Goal: Transaction & Acquisition: Purchase product/service

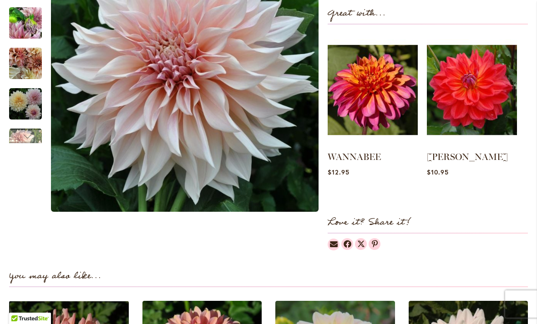
scroll to position [390, 0]
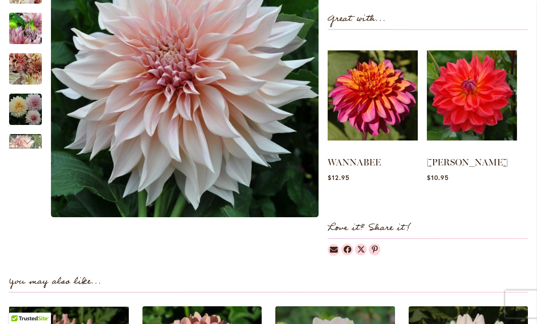
click at [384, 116] on img at bounding box center [373, 95] width 90 height 113
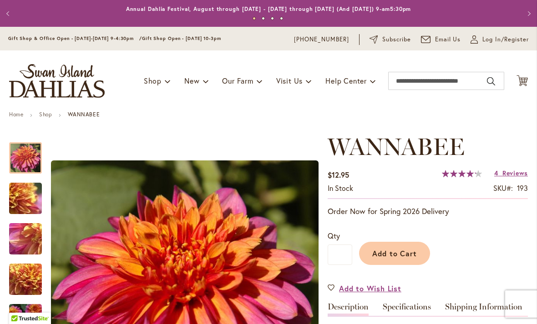
click at [410, 244] on button "Add to Cart" at bounding box center [394, 253] width 71 height 23
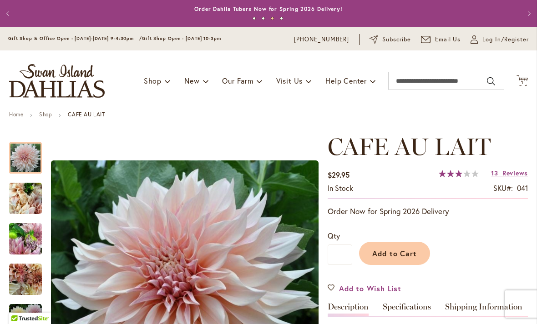
click at [461, 2] on div "Previous Annual Dahlia Festival, August through September 28th - Wednesday thro…" at bounding box center [268, 13] width 537 height 27
click at [451, 42] on span "Email Us" at bounding box center [448, 39] width 26 height 9
click at [474, 226] on div "Qty * Add to Cart" at bounding box center [428, 248] width 200 height 53
click at [226, 110] on link "New & Exclusive" at bounding box center [237, 105] width 104 height 16
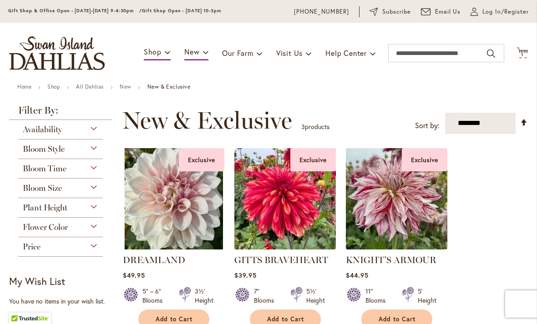
scroll to position [24, 0]
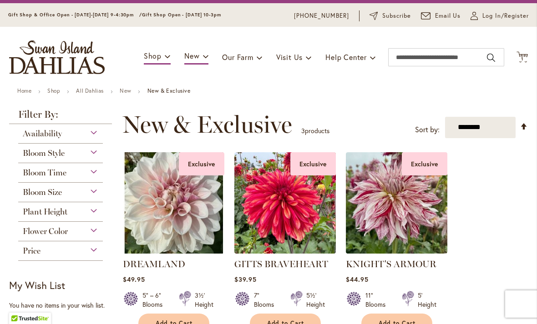
click at [47, 133] on span "Availability" at bounding box center [42, 134] width 39 height 10
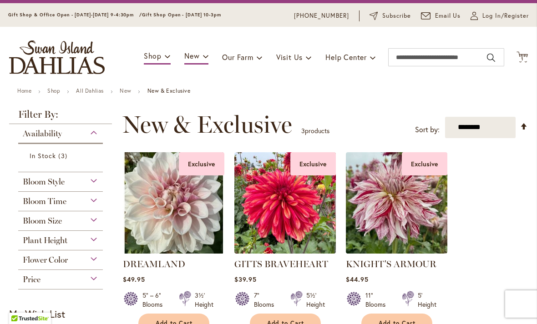
click at [40, 157] on span "In Stock" at bounding box center [43, 156] width 26 height 9
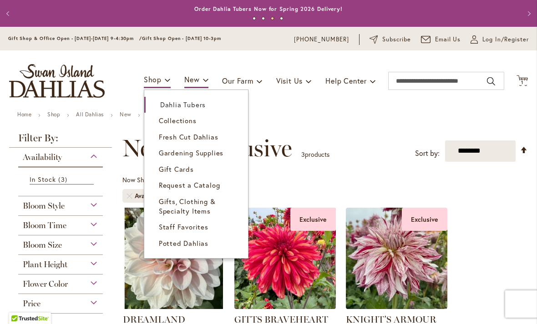
click at [197, 106] on span "Dahlia Tubers" at bounding box center [183, 104] width 46 height 9
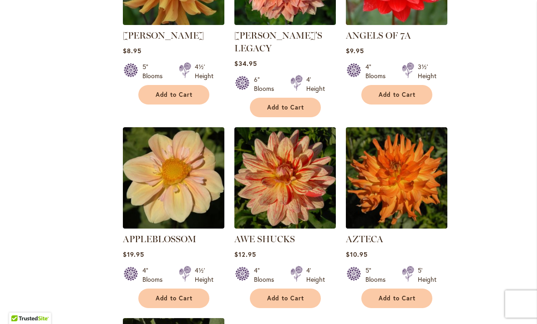
scroll to position [884, 0]
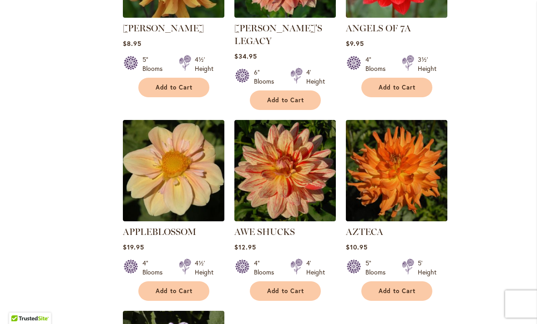
click at [291, 288] on span "Add to Cart" at bounding box center [285, 292] width 37 height 8
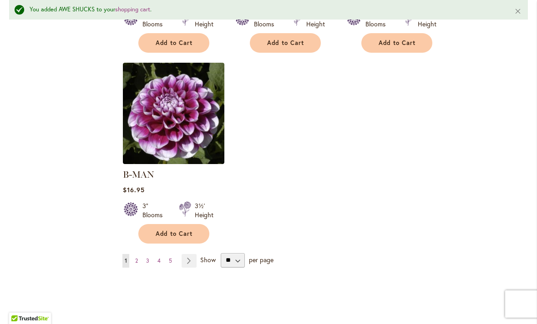
scroll to position [1157, 0]
click at [139, 254] on link "Page 2" at bounding box center [136, 261] width 7 height 14
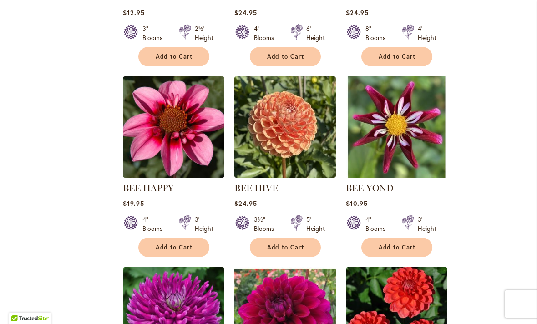
scroll to position [730, 0]
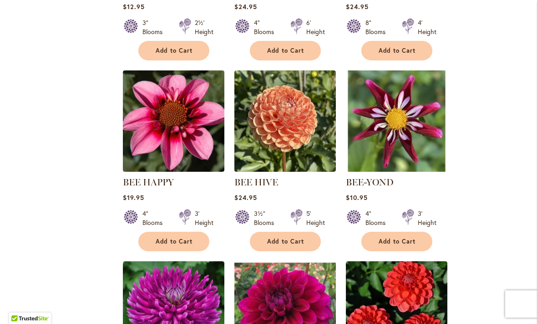
click at [172, 247] on button "Add to Cart" at bounding box center [173, 242] width 71 height 20
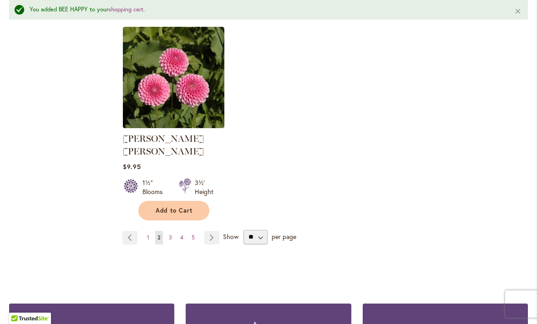
scroll to position [1186, 0]
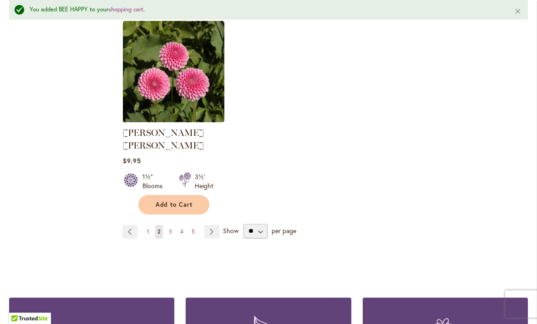
click at [212, 225] on link "Page Next" at bounding box center [211, 232] width 15 height 14
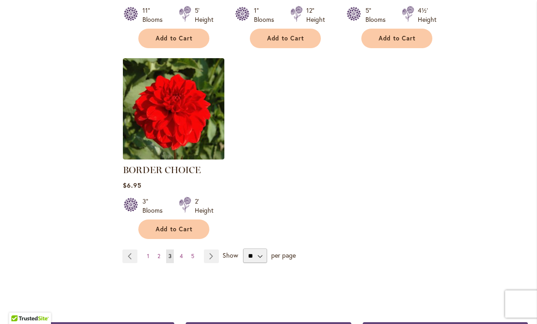
scroll to position [1134, 0]
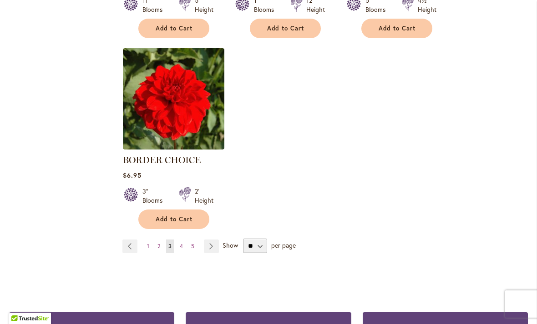
click at [217, 245] on link "Page Next" at bounding box center [211, 247] width 15 height 14
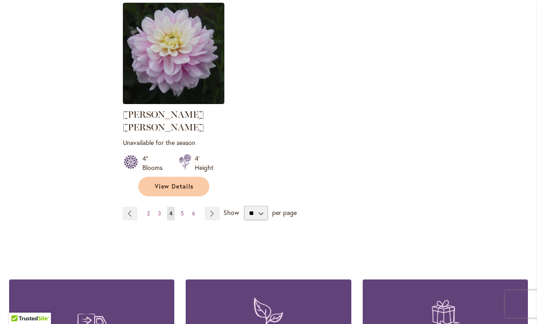
scroll to position [1194, 0]
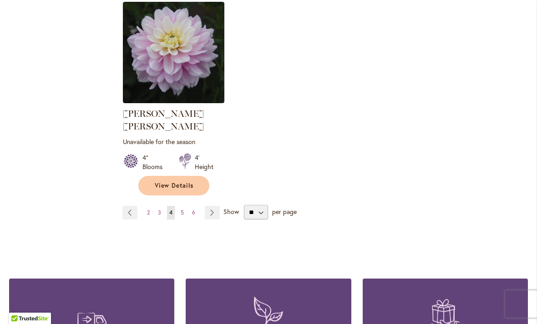
click at [210, 206] on link "Page Next" at bounding box center [212, 213] width 15 height 14
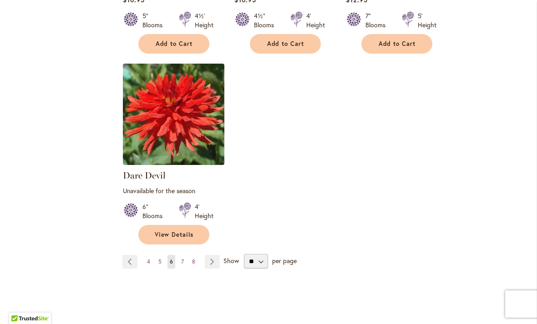
scroll to position [1154, 0]
click at [218, 255] on link "Page Next" at bounding box center [212, 262] width 15 height 14
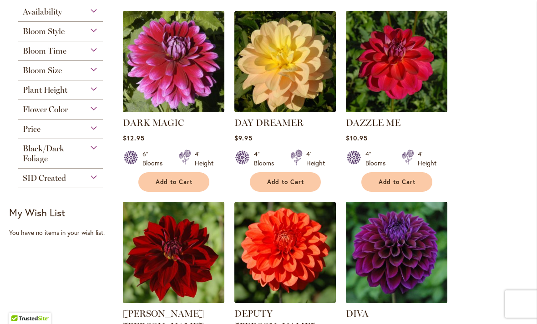
scroll to position [219, 0]
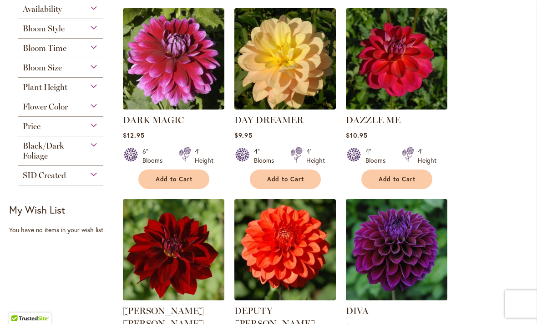
click at [178, 178] on span "Add to Cart" at bounding box center [174, 180] width 37 height 8
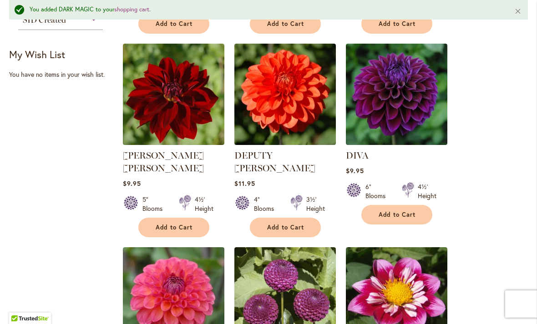
scroll to position [396, 0]
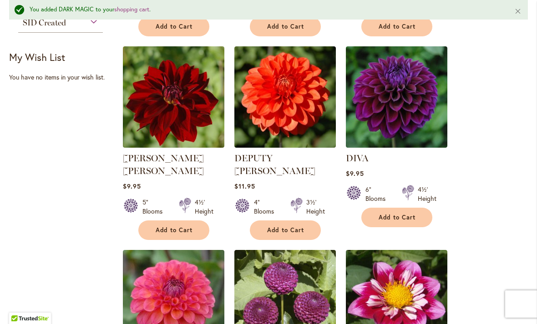
click at [410, 216] on span "Add to Cart" at bounding box center [397, 218] width 37 height 8
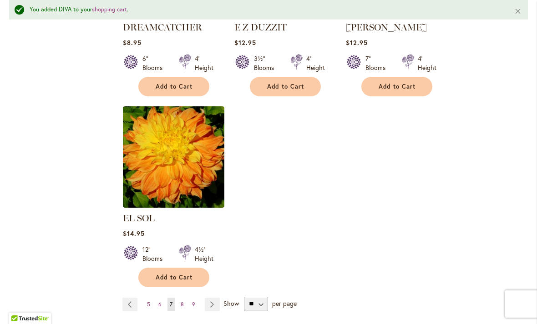
scroll to position [1114, 0]
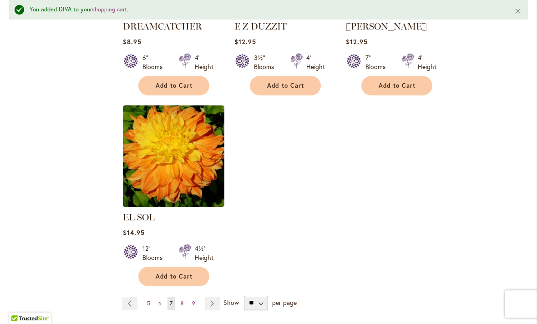
click at [218, 297] on link "Page Next" at bounding box center [212, 304] width 15 height 14
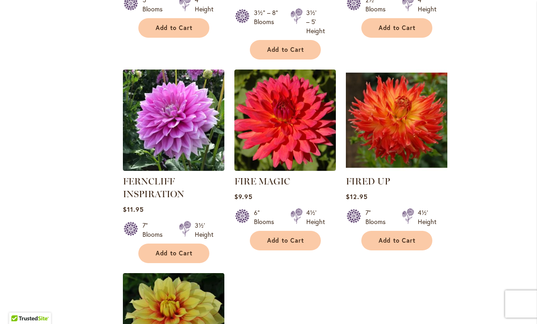
scroll to position [953, 0]
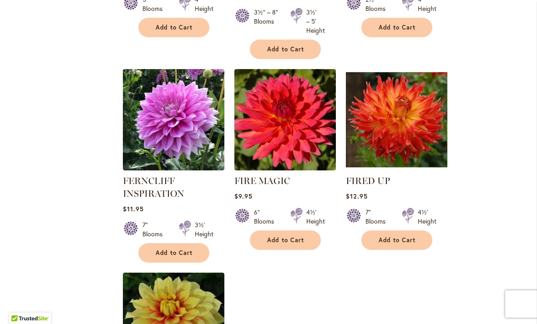
click at [309, 241] on button "Add to Cart" at bounding box center [285, 241] width 71 height 20
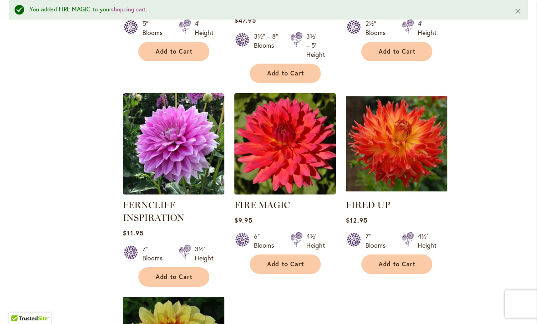
click at [158, 276] on span "Add to Cart" at bounding box center [174, 277] width 37 height 8
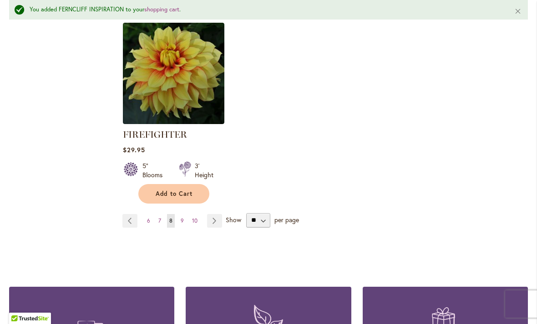
scroll to position [1228, 0]
click at [226, 222] on span "Show" at bounding box center [233, 219] width 15 height 9
click at [246, 222] on select "** ** ** **" at bounding box center [258, 220] width 24 height 15
click at [221, 221] on link "Page Next" at bounding box center [214, 221] width 15 height 14
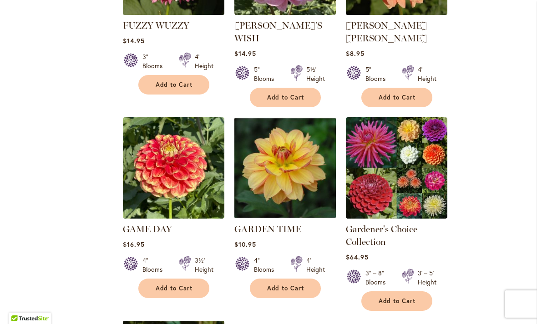
scroll to position [913, 0]
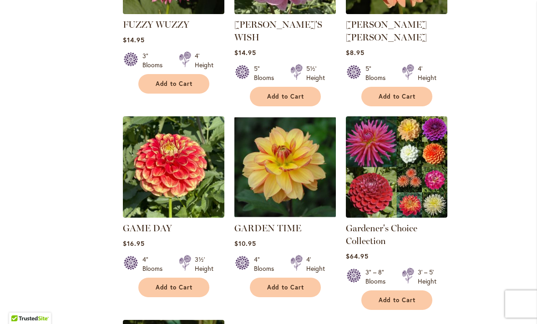
click at [183, 284] on span "Add to Cart" at bounding box center [174, 288] width 37 height 8
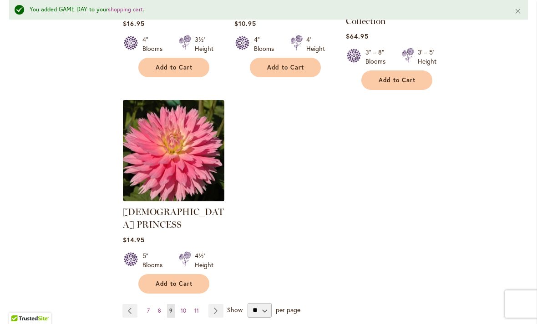
scroll to position [1170, 0]
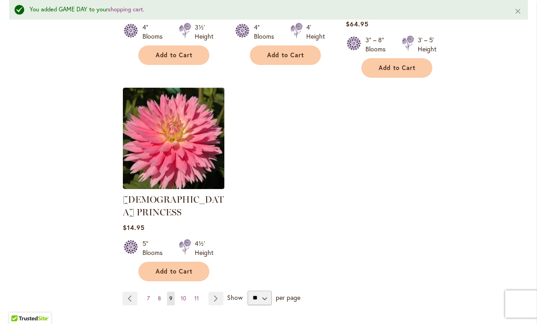
click at [223, 292] on link "Page Next" at bounding box center [215, 299] width 15 height 14
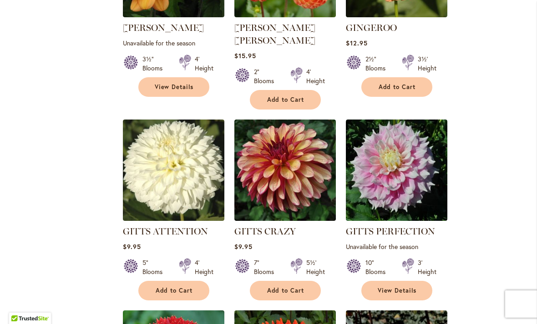
scroll to position [504, 0]
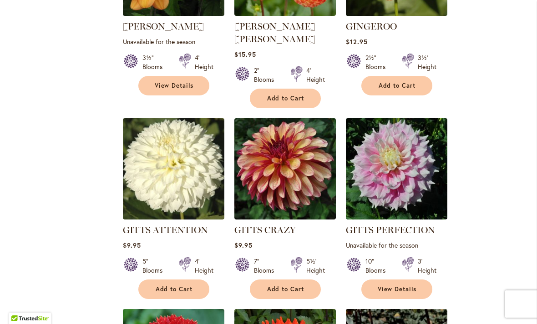
click at [308, 280] on button "Add to Cart" at bounding box center [285, 290] width 71 height 20
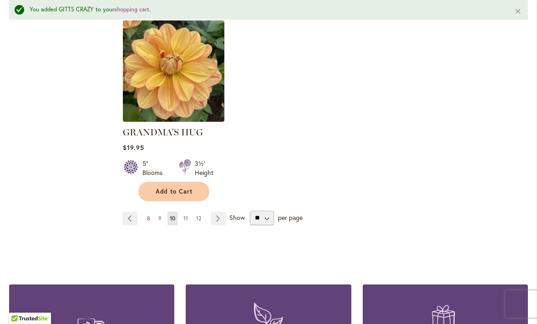
scroll to position [1200, 0]
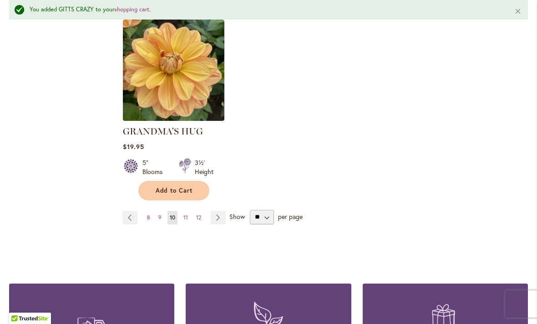
click at [220, 211] on link "Page Next" at bounding box center [218, 218] width 15 height 14
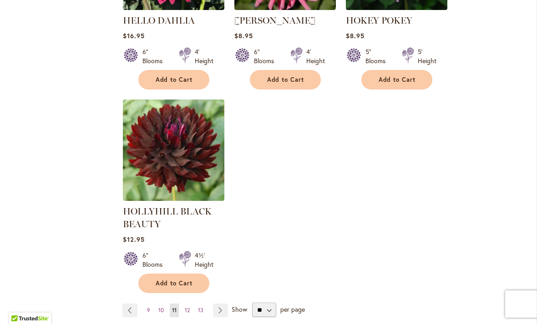
scroll to position [1116, 0]
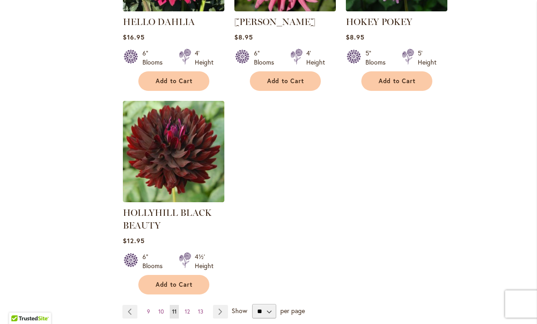
click at [182, 277] on button "Add to Cart" at bounding box center [173, 285] width 71 height 20
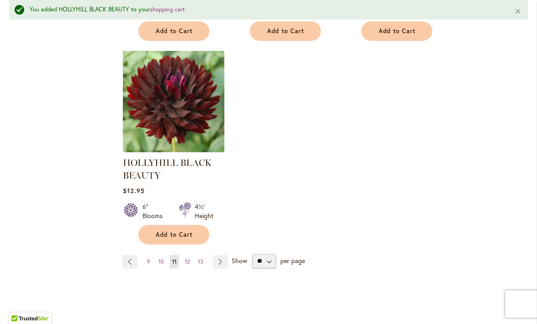
scroll to position [1191, 0]
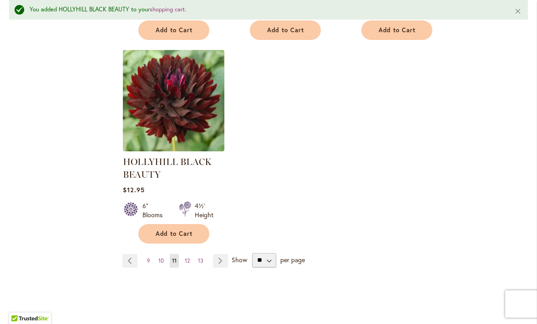
click at [223, 261] on link "Page Next" at bounding box center [220, 261] width 15 height 14
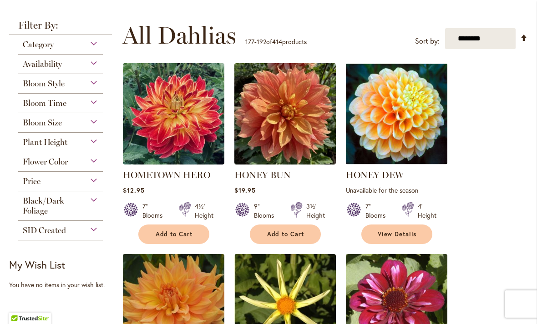
scroll to position [166, 0]
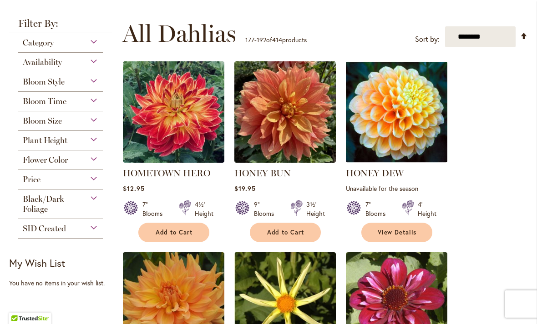
click at [181, 229] on span "Add to Cart" at bounding box center [174, 233] width 37 height 8
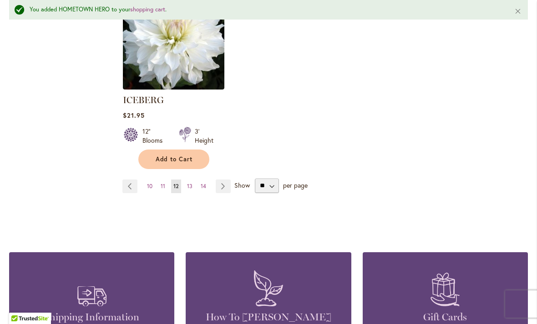
scroll to position [1252, 0]
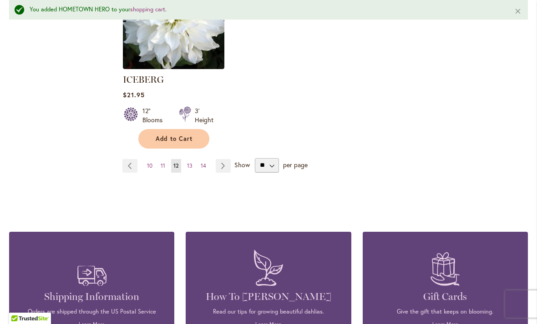
click at [190, 162] on span "13" at bounding box center [189, 165] width 5 height 7
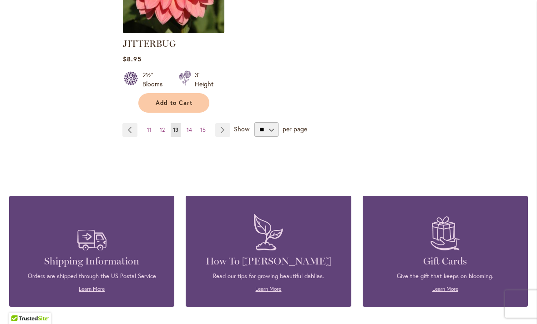
scroll to position [1285, 0]
click at [187, 126] on span "14" at bounding box center [189, 129] width 5 height 7
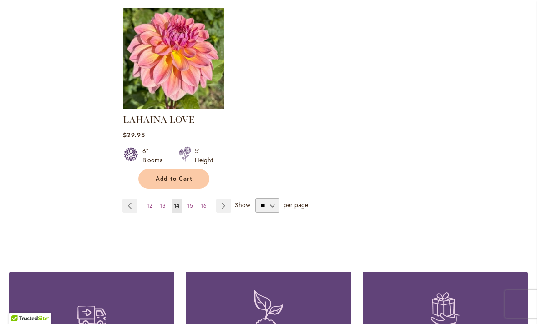
scroll to position [1189, 0]
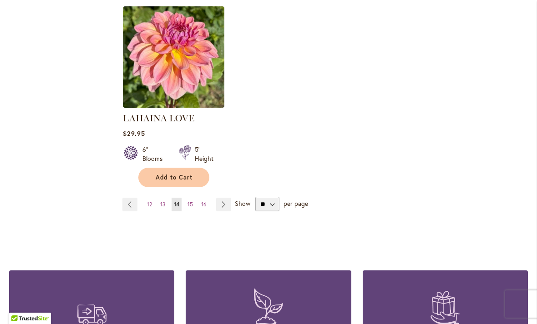
click at [192, 201] on span "15" at bounding box center [189, 204] width 5 height 7
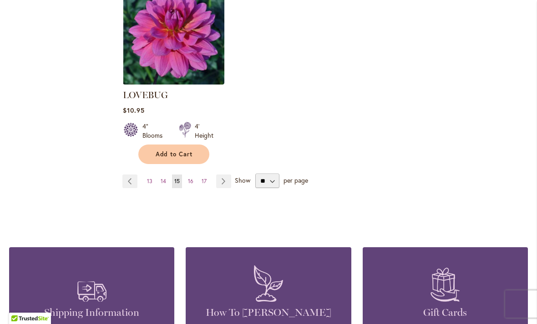
scroll to position [1225, 0]
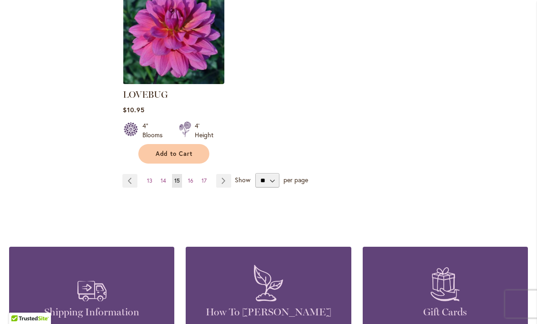
click at [192, 177] on span "16" at bounding box center [190, 180] width 5 height 7
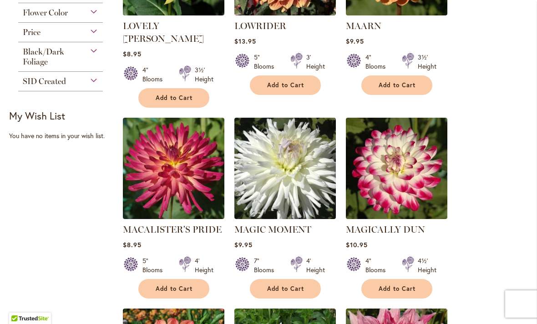
scroll to position [314, 0]
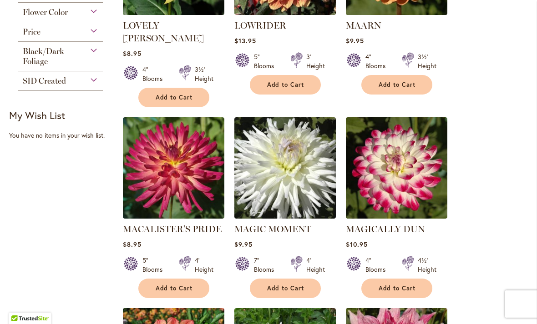
click at [416, 279] on button "Add to Cart" at bounding box center [396, 289] width 71 height 20
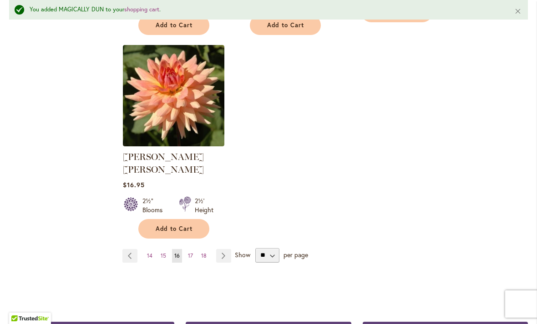
scroll to position [1188, 0]
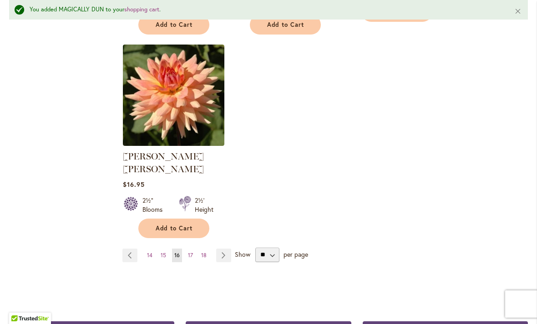
click at [199, 249] on link "Page 18" at bounding box center [204, 256] width 10 height 14
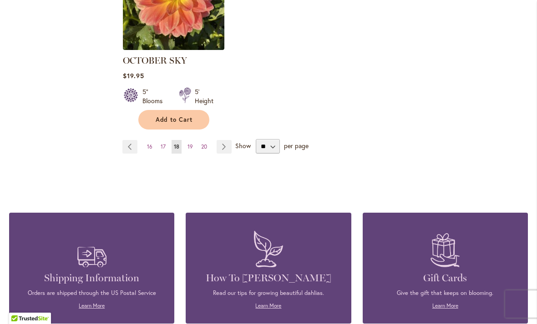
scroll to position [1249, 0]
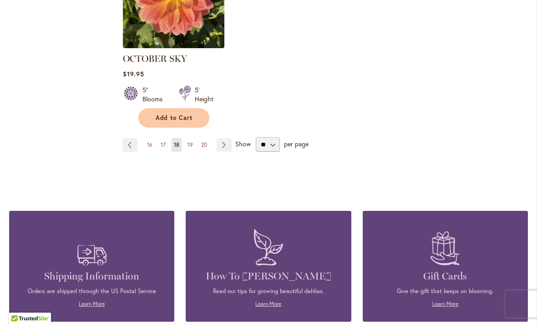
click at [194, 138] on link "Page 19" at bounding box center [190, 145] width 10 height 14
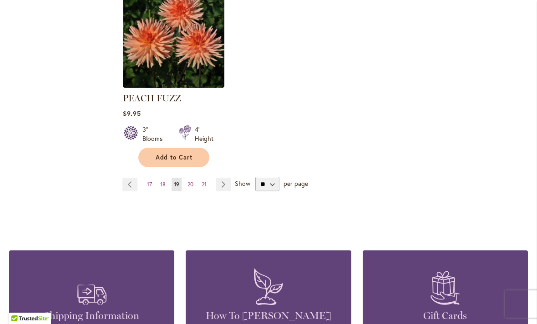
scroll to position [1222, 0]
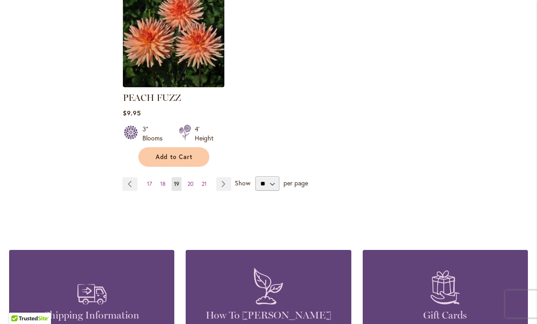
click at [200, 177] on link "Page 21" at bounding box center [204, 184] width 10 height 14
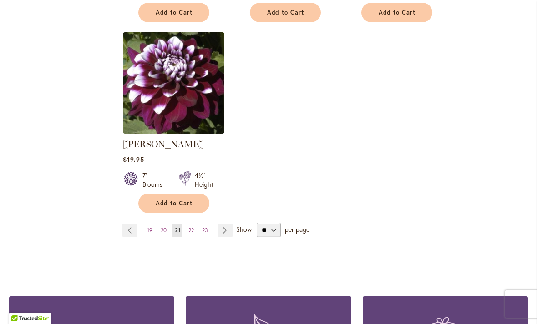
scroll to position [1166, 0]
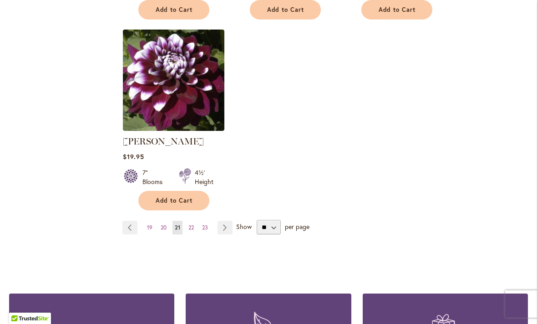
click at [187, 197] on span "Add to Cart" at bounding box center [174, 201] width 37 height 8
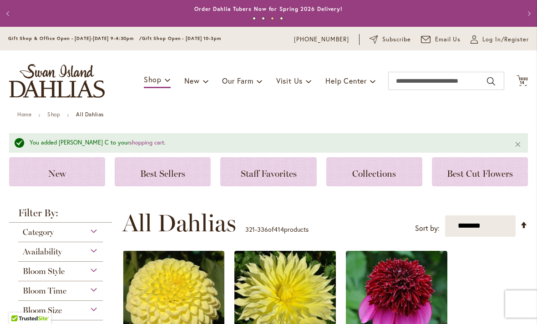
scroll to position [0, 0]
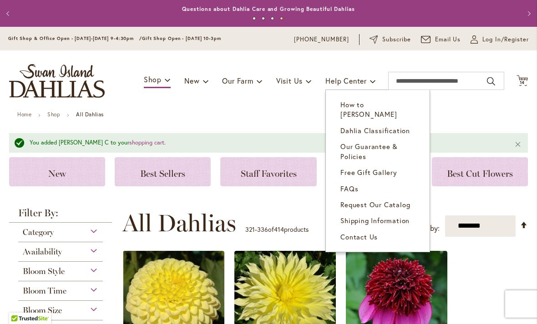
click at [361, 181] on link "FAQs" at bounding box center [378, 189] width 104 height 16
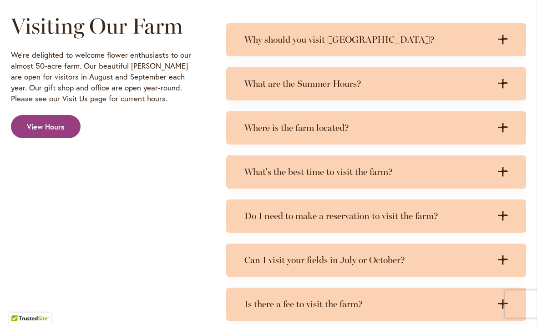
scroll to position [457, 0]
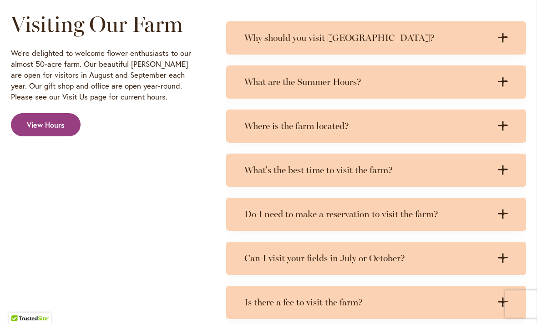
click at [512, 126] on div "Where is the farm located? .cls-1 { fill: #3c2616; stroke-width: 0px; } .cls-1 …" at bounding box center [376, 126] width 300 height 33
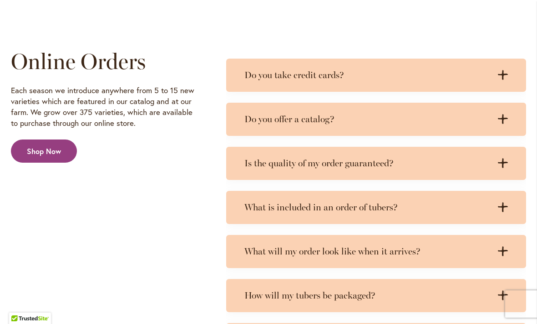
scroll to position [1544, 0]
click at [515, 125] on div "Do you offer a catalog? .cls-1 { fill: #3c2616; stroke-width: 0px; } .cls-1 { f…" at bounding box center [376, 118] width 300 height 33
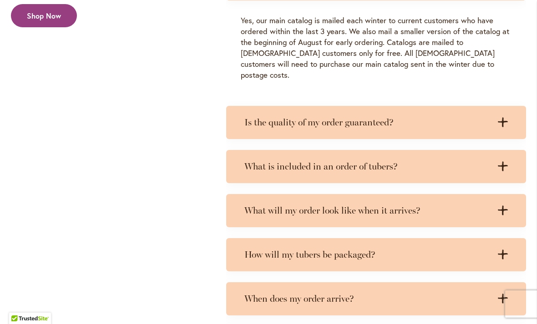
scroll to position [1680, 0]
click at [511, 151] on div "What is included in an order of tubers? .cls-1 { fill: #3c2616; stroke-width: 0…" at bounding box center [376, 166] width 300 height 33
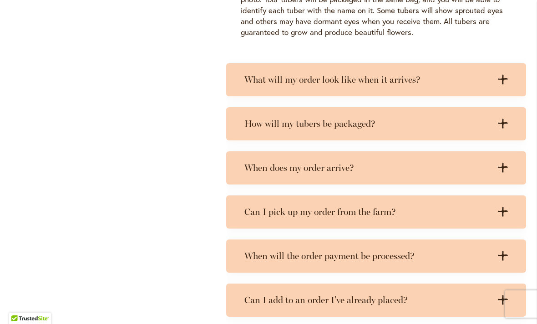
scroll to position [2421, 0]
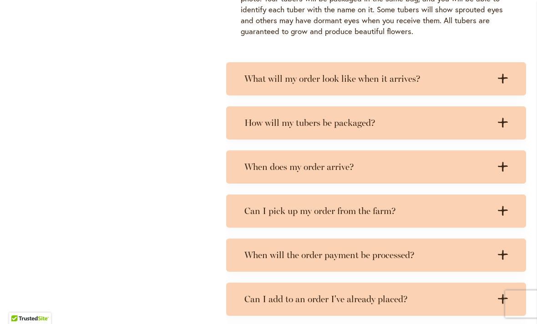
click at [513, 106] on div "How will my tubers be packaged? .cls-1 { fill: #3c2616; stroke-width: 0px; } .c…" at bounding box center [376, 122] width 300 height 33
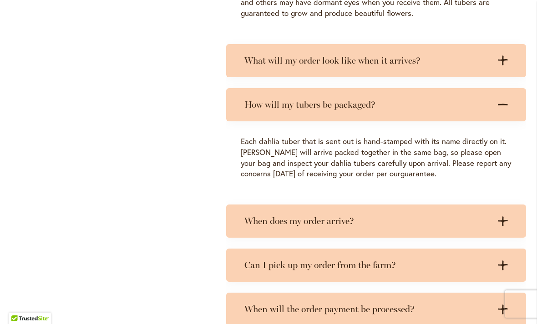
scroll to position [2447, 0]
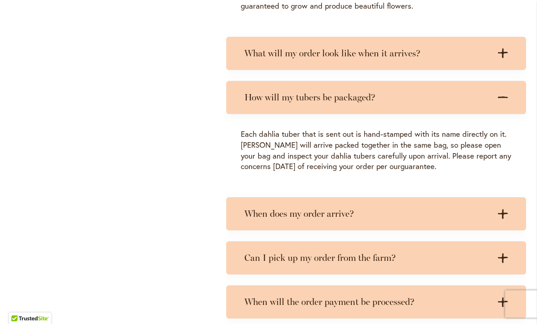
click at [518, 199] on div "When does my order arrive? .cls-1 { fill: #3c2616; stroke-width: 0px; } .cls-1 …" at bounding box center [376, 213] width 300 height 33
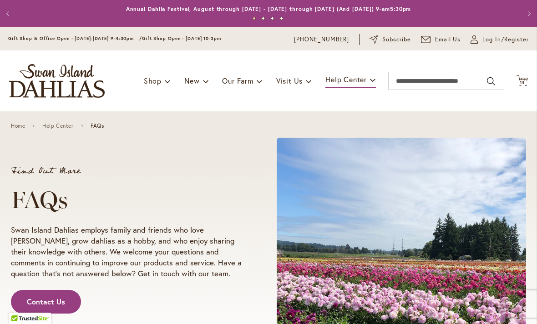
scroll to position [0, 0]
click at [527, 78] on icon at bounding box center [521, 80] width 11 height 11
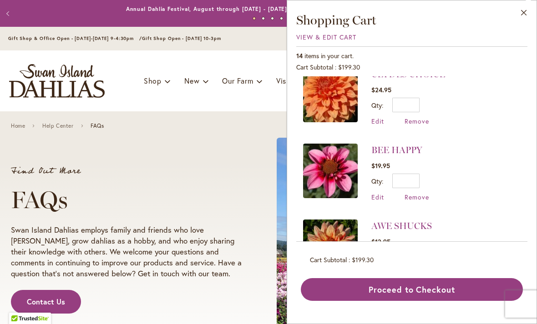
scroll to position [773, 0]
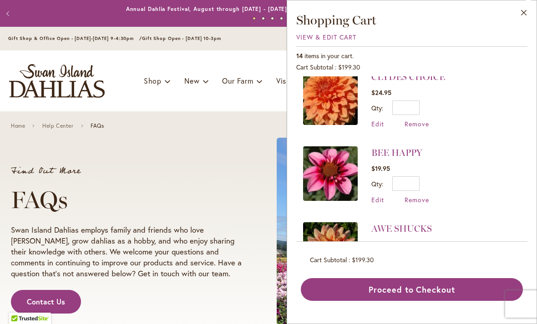
click at [353, 161] on img at bounding box center [330, 174] width 55 height 55
click at [417, 147] on link "BEE HAPPY" at bounding box center [396, 152] width 51 height 11
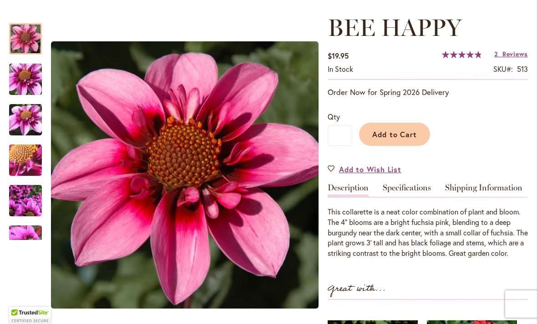
scroll to position [115, 0]
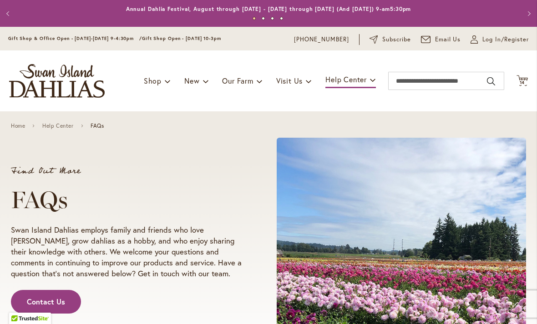
click at [523, 84] on span "14" at bounding box center [522, 83] width 5 height 6
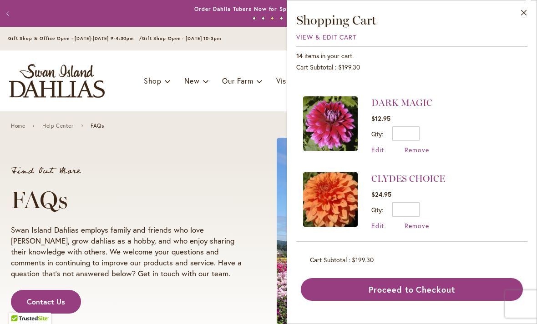
scroll to position [668, 0]
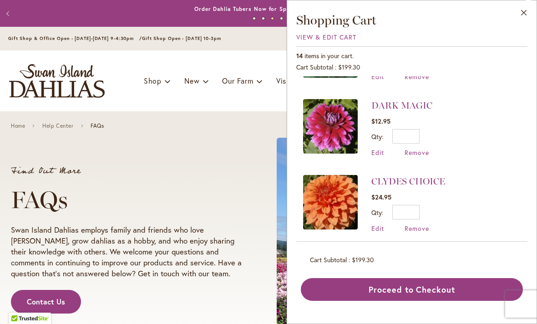
click at [428, 224] on span "Remove" at bounding box center [417, 228] width 25 height 9
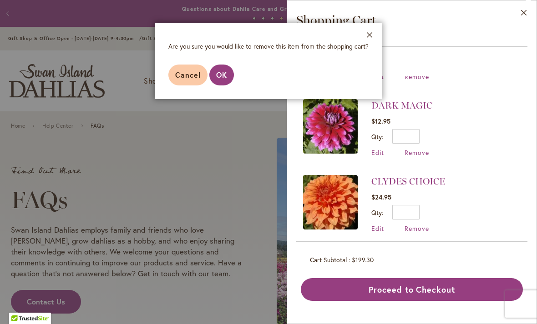
click at [230, 73] on button "OK" at bounding box center [221, 75] width 25 height 21
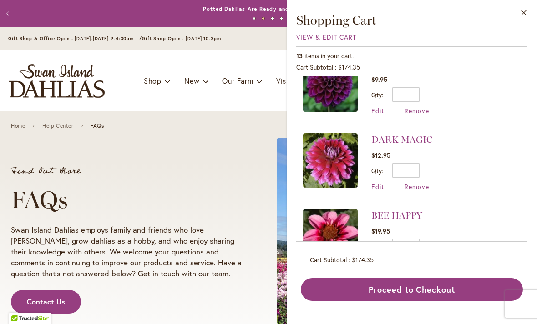
scroll to position [633, 0]
click at [434, 181] on li "DARK MAGIC $12.95 Qty * Update Edit Remove" at bounding box center [412, 163] width 218 height 76
click at [427, 183] on span "Remove" at bounding box center [417, 187] width 25 height 9
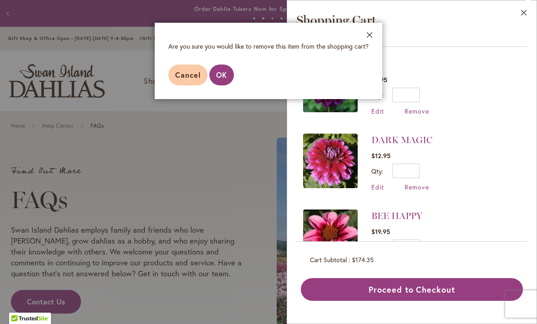
click at [233, 74] on button "OK" at bounding box center [221, 75] width 25 height 21
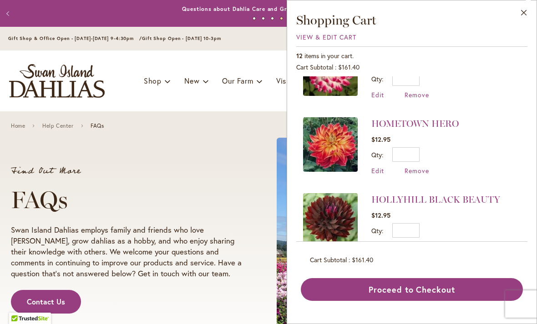
scroll to position [119, 0]
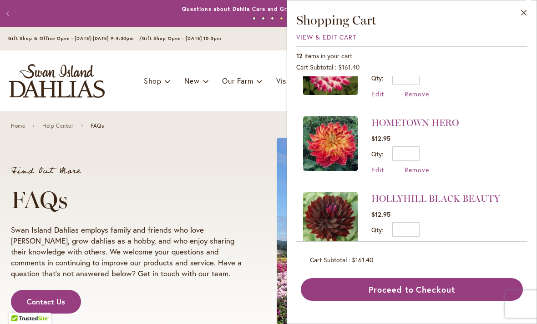
click at [428, 244] on span "Remove" at bounding box center [417, 246] width 25 height 9
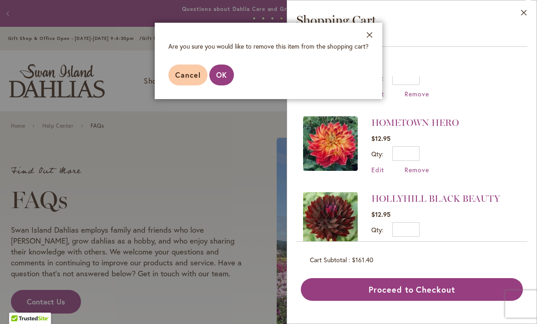
click at [231, 70] on button "OK" at bounding box center [221, 75] width 25 height 21
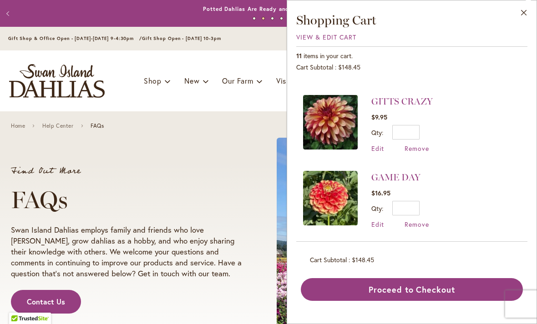
scroll to position [215, 0]
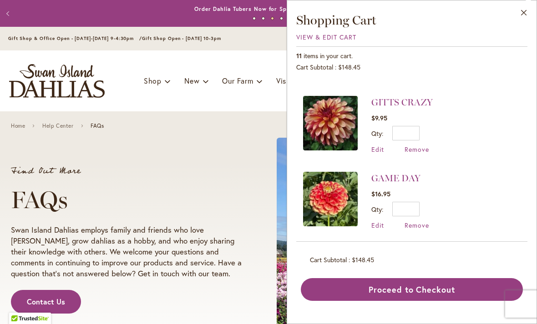
click at [427, 226] on span "Remove" at bounding box center [417, 225] width 25 height 9
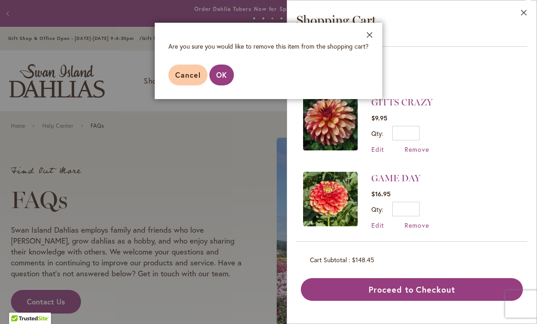
click at [224, 73] on span "OK" at bounding box center [221, 75] width 11 height 10
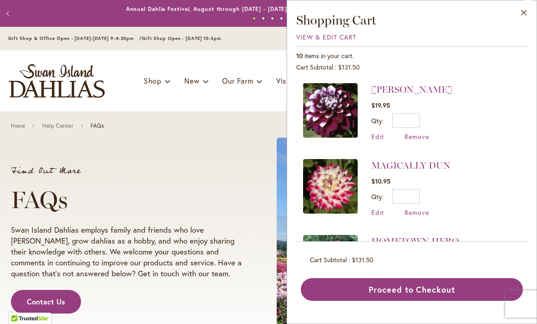
scroll to position [3, 0]
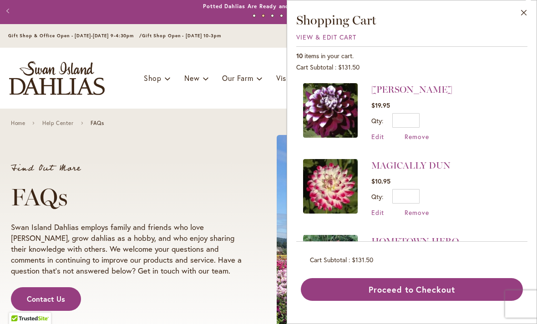
click at [268, 215] on div at bounding box center [397, 237] width 258 height 221
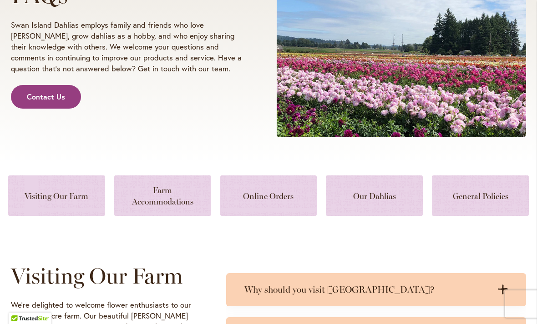
scroll to position [223, 0]
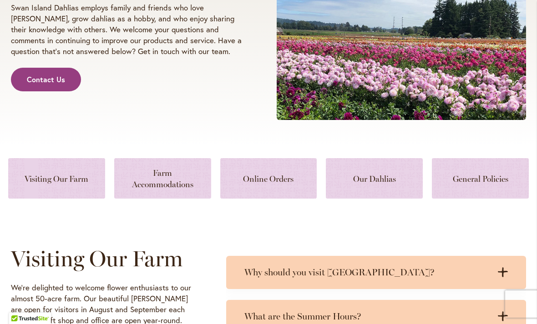
click at [268, 182] on link at bounding box center [268, 178] width 97 height 40
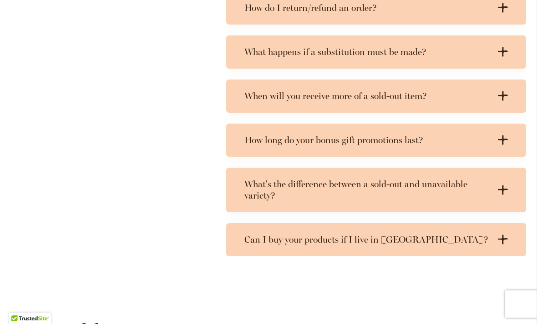
scroll to position [2037, 0]
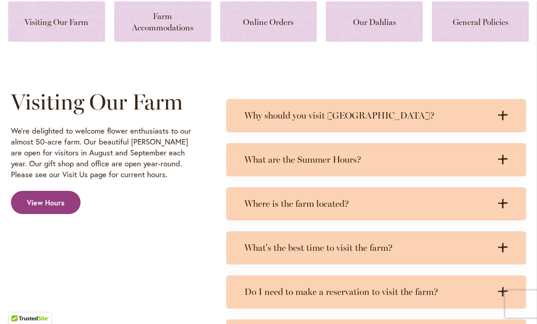
click at [391, 30] on link at bounding box center [374, 21] width 97 height 40
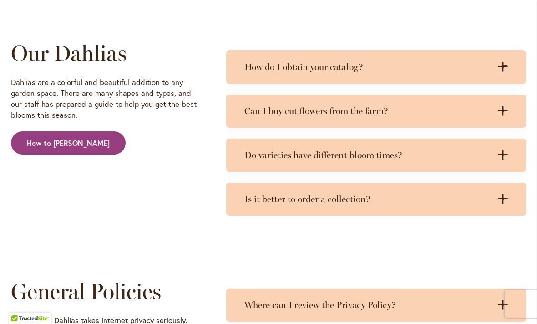
scroll to position [2313, 0]
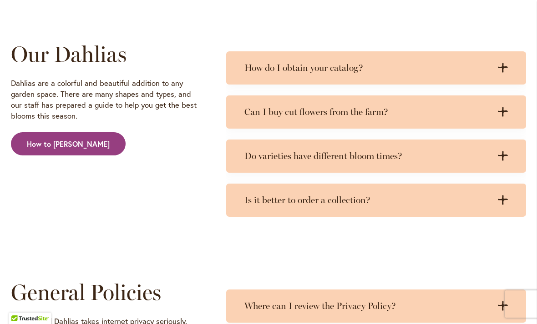
click at [520, 159] on div "Do varieties have different bloom times? .cls-1 { fill: #3c2616; stroke-width: …" at bounding box center [376, 156] width 300 height 33
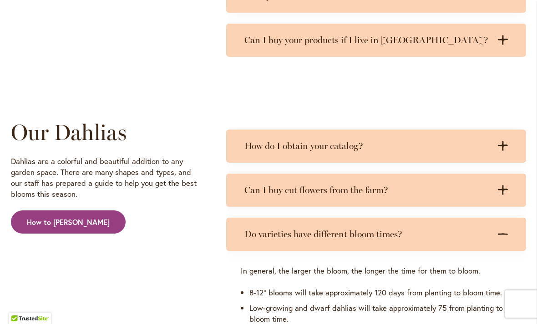
scroll to position [2233, 0]
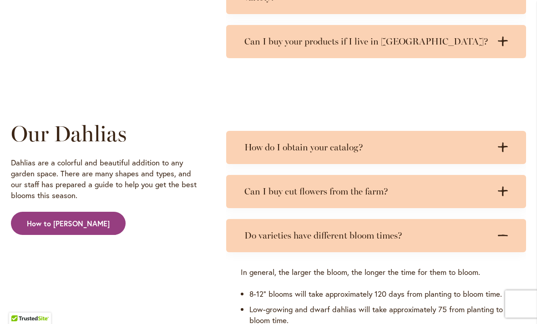
click at [510, 151] on div "How do I obtain your catalog? .cls-1 { fill: #3c2616; stroke-width: 0px; } .cls…" at bounding box center [376, 147] width 300 height 33
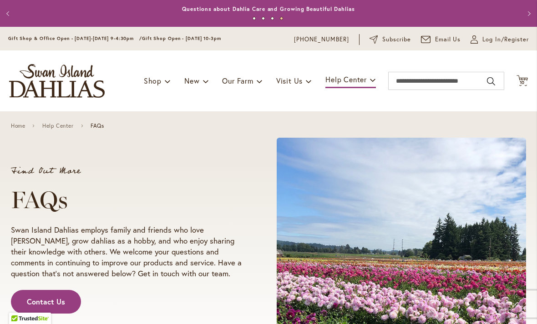
scroll to position [0, 0]
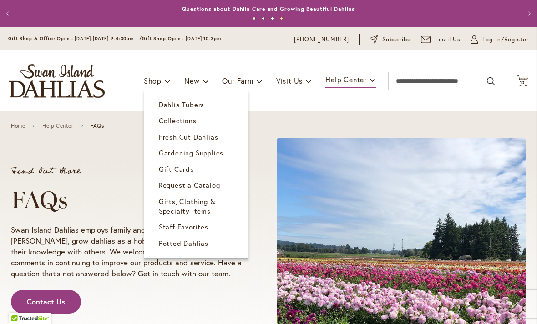
click at [192, 221] on link "Staff Favorites" at bounding box center [196, 227] width 104 height 16
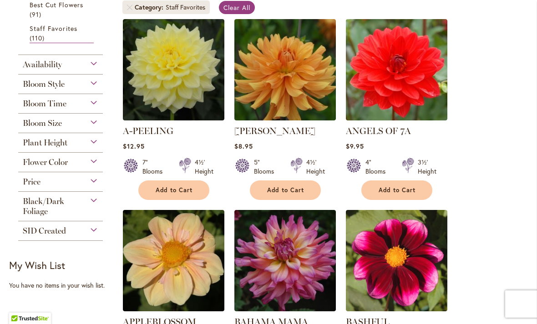
scroll to position [190, 0]
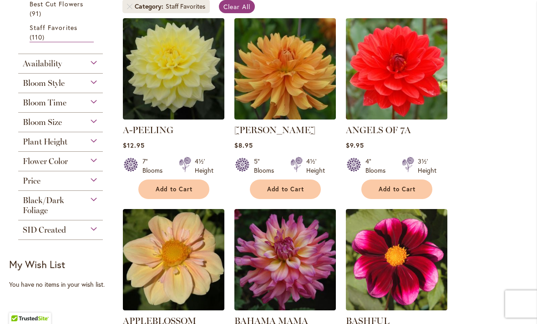
click at [305, 188] on button "Add to Cart" at bounding box center [285, 190] width 71 height 20
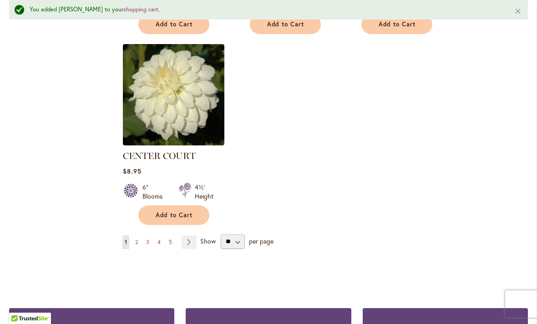
scroll to position [1146, 0]
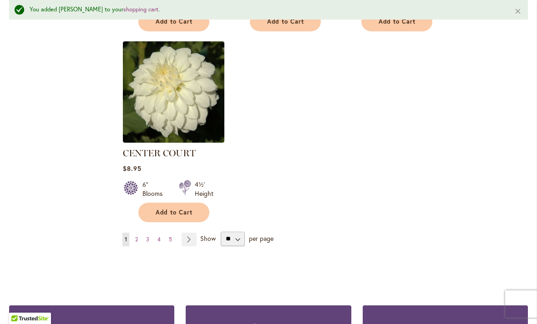
click at [126, 239] on span "1" at bounding box center [126, 239] width 2 height 7
click at [190, 239] on link "Page Next" at bounding box center [189, 240] width 15 height 14
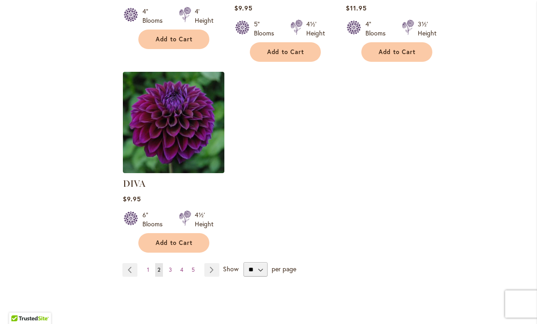
scroll to position [1148, 0]
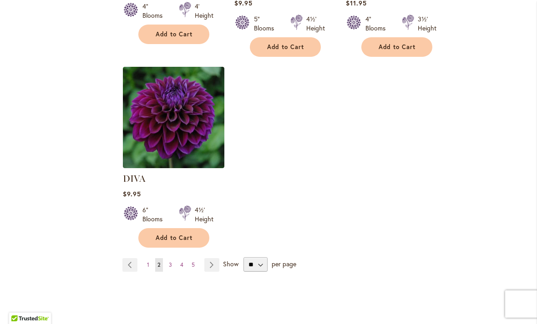
click at [172, 258] on link "Page 3" at bounding box center [171, 265] width 8 height 14
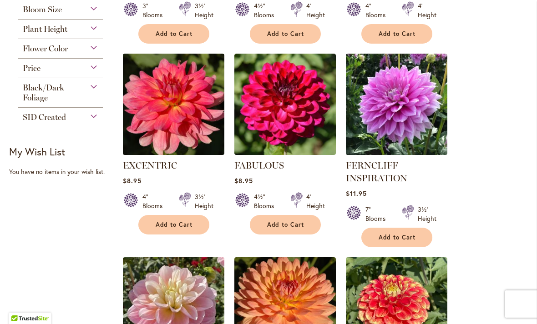
scroll to position [348, 0]
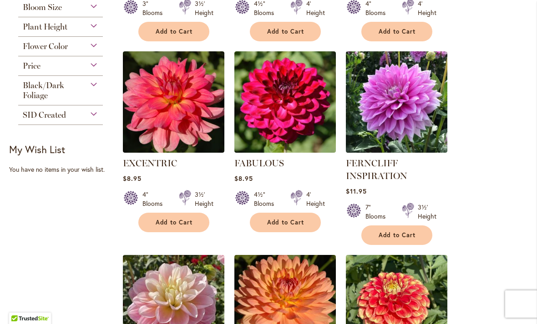
click at [32, 100] on span "Black/Dark Foliage" at bounding box center [43, 91] width 41 height 20
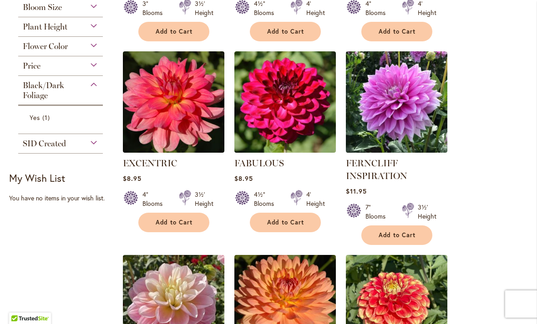
click at [37, 122] on span "Yes" at bounding box center [35, 117] width 10 height 9
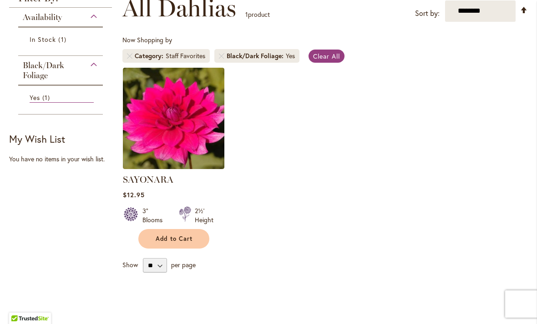
scroll to position [141, 0]
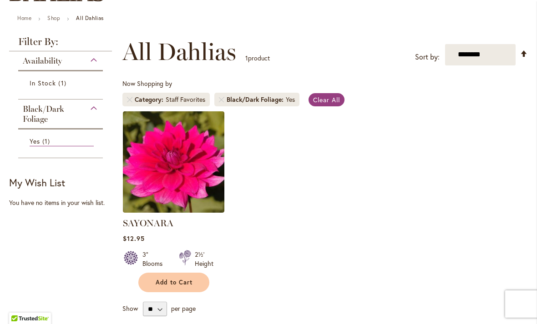
click at [474, 240] on ol "SAYONARA Rating: 86% 6 Reviews $12.95 3" Blooms 2½' Height Add to Cart" at bounding box center [324, 202] width 405 height 182
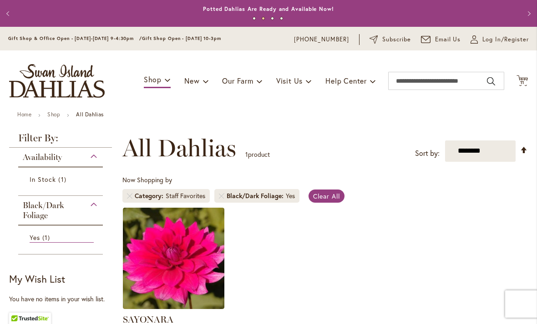
scroll to position [0, 0]
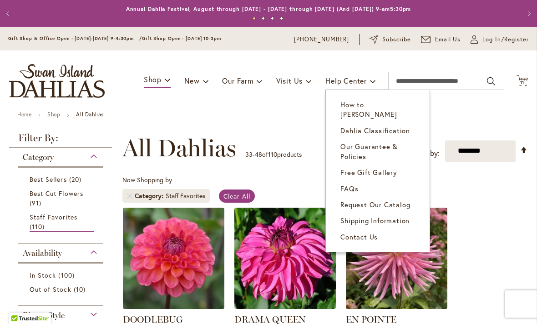
click at [417, 103] on link "How to [PERSON_NAME]" at bounding box center [378, 110] width 104 height 26
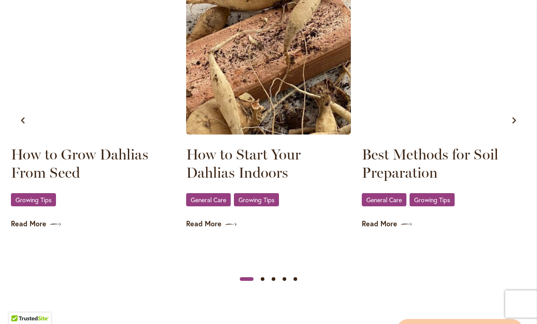
scroll to position [576, 0]
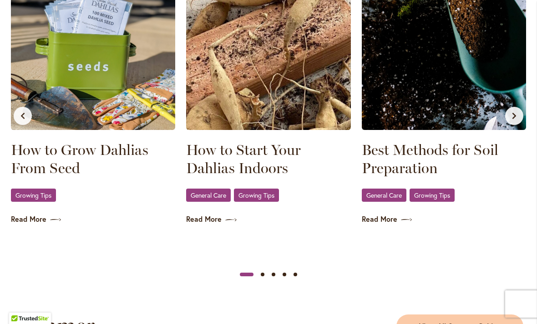
click at [417, 147] on link "Best Methods for Soil Preparation" at bounding box center [444, 159] width 164 height 36
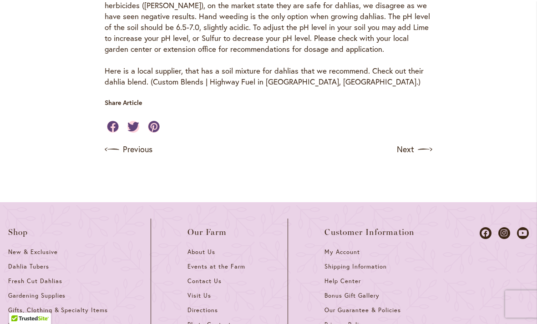
scroll to position [536, 0]
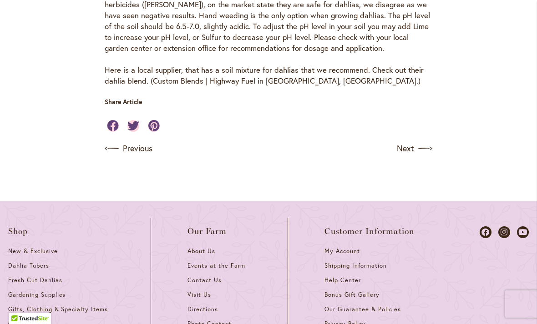
click at [190, 76] on link "Custom Blends | Highway Fuel in [GEOGRAPHIC_DATA], [GEOGRAPHIC_DATA]." at bounding box center [285, 81] width 265 height 10
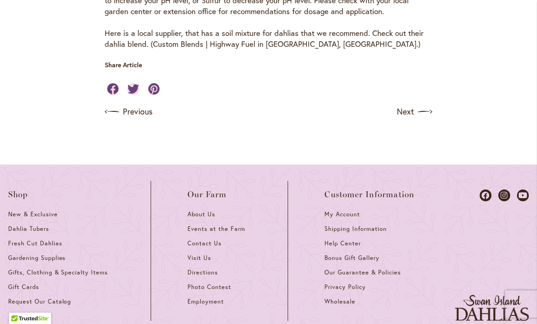
scroll to position [572, 0]
